Goal: Share content

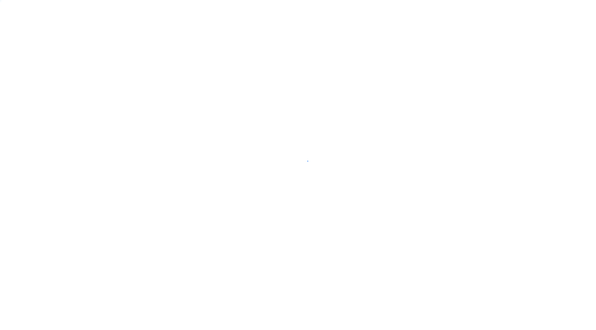
click at [527, 9] on div at bounding box center [298, 165] width 596 height 330
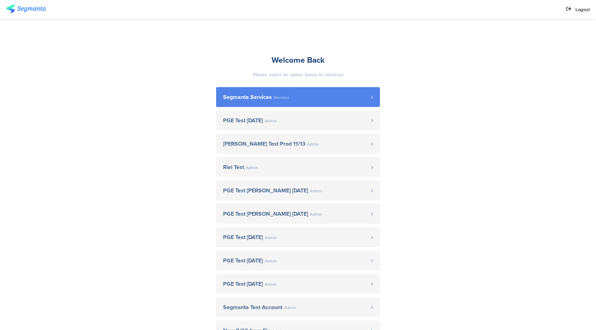
click at [260, 100] on span "Segmanta Services" at bounding box center [247, 98] width 49 height 6
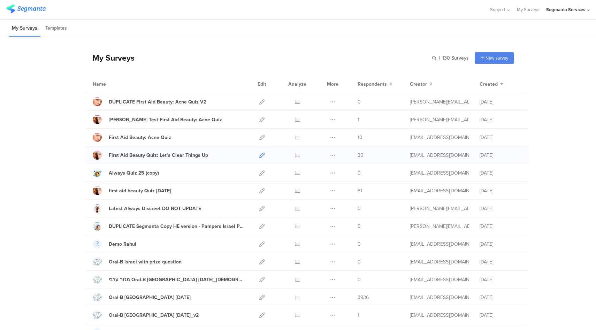
click at [259, 155] on icon at bounding box center [261, 155] width 5 height 5
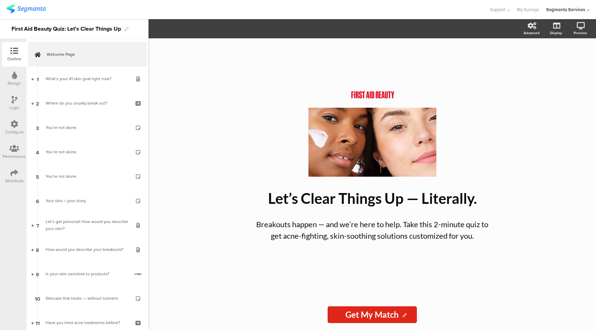
click at [17, 175] on icon at bounding box center [14, 173] width 8 height 8
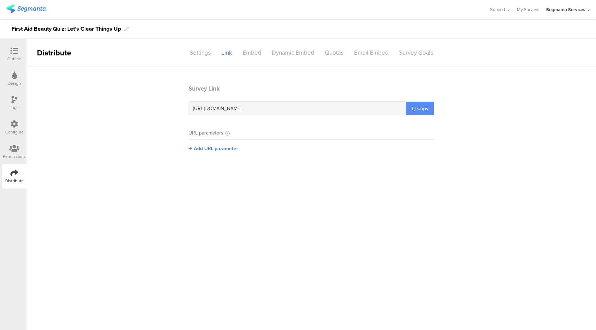
click at [426, 108] on span "Copy" at bounding box center [422, 108] width 11 height 7
